Goal: Obtain resource: Obtain resource

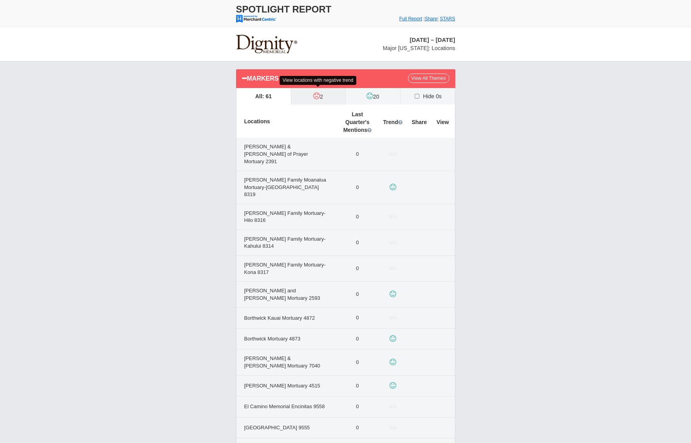
click at [304, 99] on label "2" at bounding box center [318, 96] width 54 height 16
click at [0, 0] on input "2" at bounding box center [0, 0] width 0 height 0
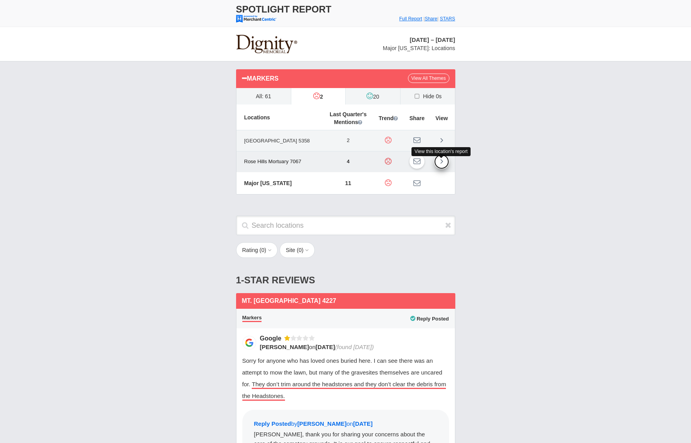
click at [444, 165] on link at bounding box center [441, 161] width 15 height 15
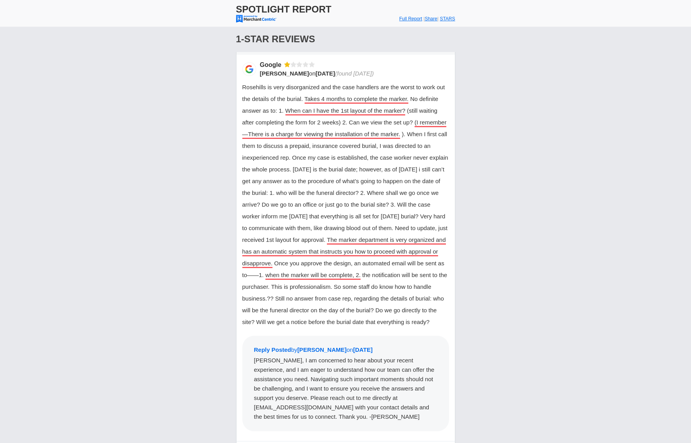
scroll to position [100, 0]
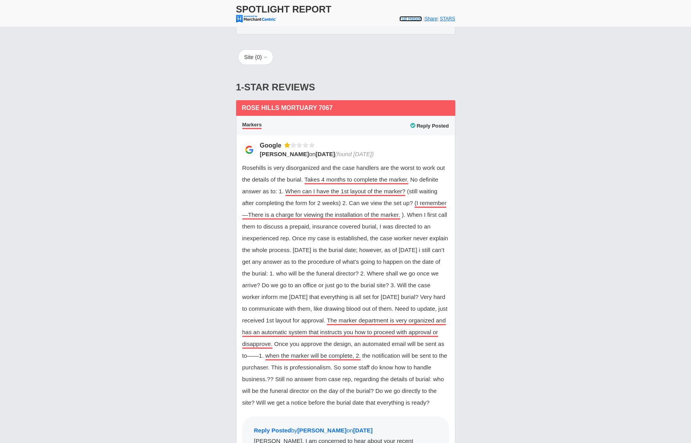
click at [404, 18] on font "Full Report" at bounding box center [410, 18] width 23 height 5
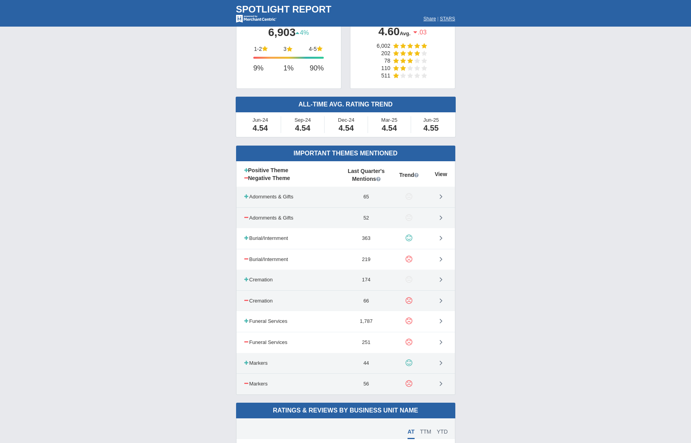
scroll to position [59, 0]
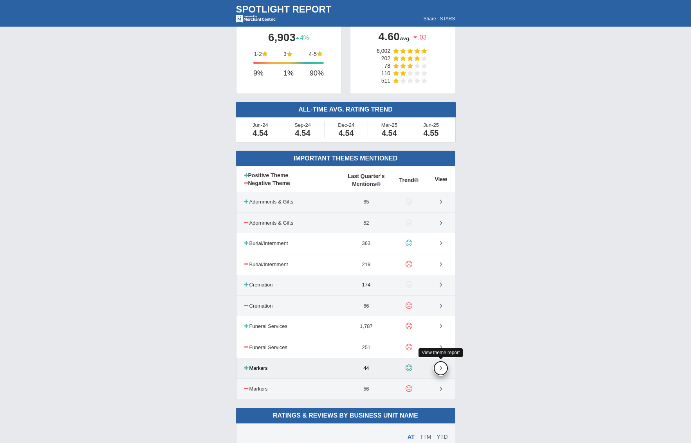
click at [441, 368] on icon at bounding box center [441, 368] width 3 height 8
